Goal: Navigation & Orientation: Find specific page/section

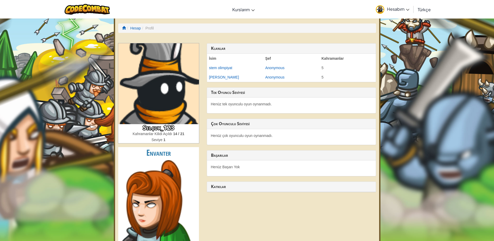
click at [169, 129] on h3 "Selçuk_123" at bounding box center [158, 127] width 81 height 7
drag, startPoint x: 176, startPoint y: 126, endPoint x: 163, endPoint y: 124, distance: 13.4
click at [163, 124] on h3 "Selçuk_123" at bounding box center [158, 127] width 81 height 7
drag, startPoint x: 163, startPoint y: 124, endPoint x: 175, endPoint y: 126, distance: 11.9
click at [175, 126] on h3 "Selçuk_123" at bounding box center [158, 127] width 81 height 7
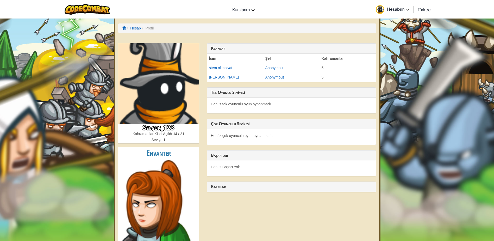
click at [176, 126] on h3 "Selçuk_123" at bounding box center [158, 127] width 81 height 7
drag, startPoint x: 174, startPoint y: 126, endPoint x: 170, endPoint y: 127, distance: 3.9
click at [170, 127] on h3 "Selçuk_123" at bounding box center [158, 127] width 81 height 7
click at [192, 143] on div "Selçuk_123 Kahramanlar Kilidi Açıldı 14 / 21 Seviye 1 Envanter Katkı Sağlayıcı …" at bounding box center [158, 191] width 89 height 297
click at [103, 9] on img at bounding box center [88, 9] width 46 height 11
